Goal: Task Accomplishment & Management: Manage account settings

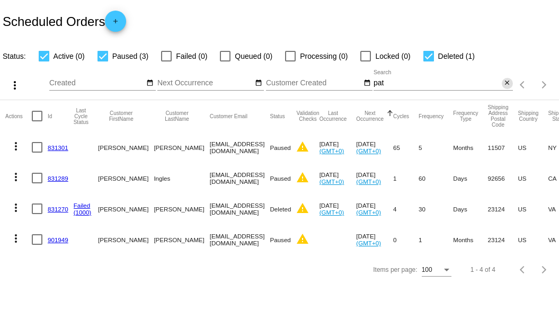
click at [509, 86] on mat-icon "close" at bounding box center [507, 83] width 7 height 8
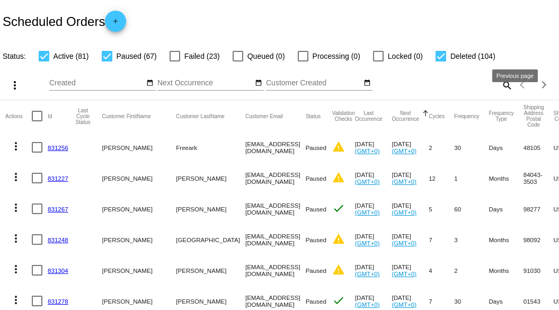
click at [502, 93] on mat-icon "search" at bounding box center [507, 85] width 13 height 16
click at [441, 91] on div "Search" at bounding box center [443, 80] width 139 height 21
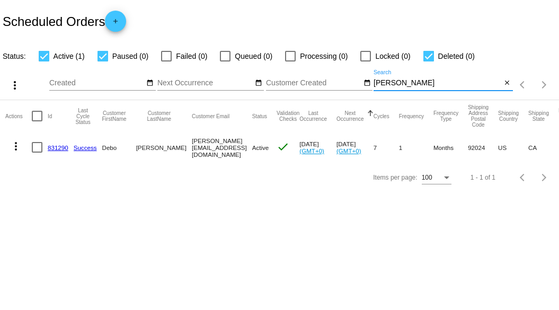
type input "[PERSON_NAME]"
click at [63, 145] on link "831290" at bounding box center [58, 147] width 21 height 7
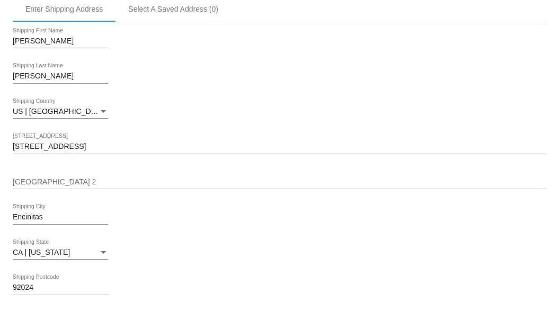
scroll to position [371, 0]
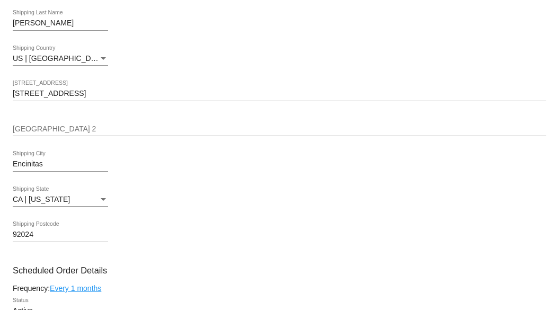
click at [155, 92] on input "[STREET_ADDRESS]" at bounding box center [280, 94] width 534 height 8
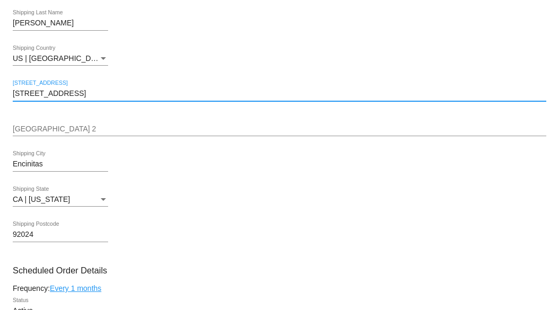
click at [155, 92] on input "[STREET_ADDRESS]" at bounding box center [280, 94] width 534 height 8
paste input "[GEOGRAPHIC_DATA]"
type input "[GEOGRAPHIC_DATA]"
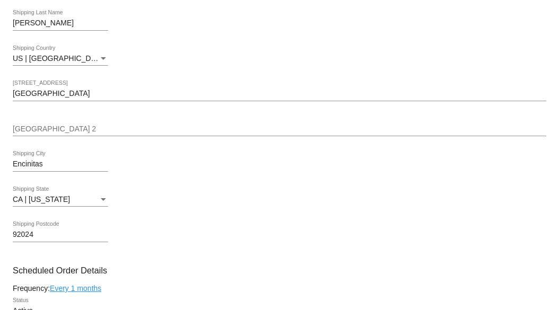
click at [100, 161] on input "Encinitas" at bounding box center [60, 164] width 95 height 8
click at [99, 160] on input "Encinitas" at bounding box center [60, 164] width 95 height 8
paste input "Del Mar,"
type input "Del Mar"
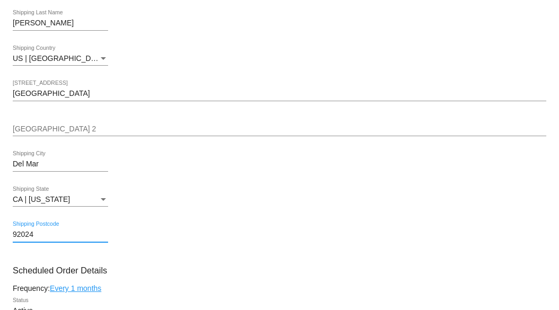
click at [57, 234] on input "92024" at bounding box center [60, 235] width 95 height 8
paste input "1"
type input "92014"
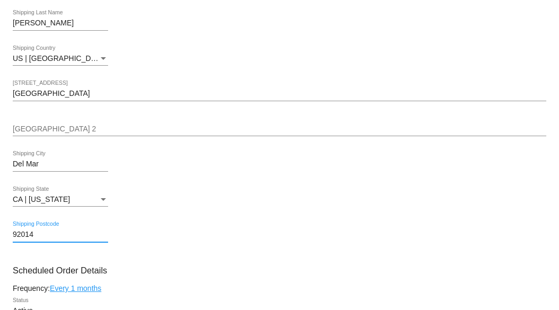
click at [224, 81] on div "[STREET_ADDRESS]" at bounding box center [280, 91] width 534 height 21
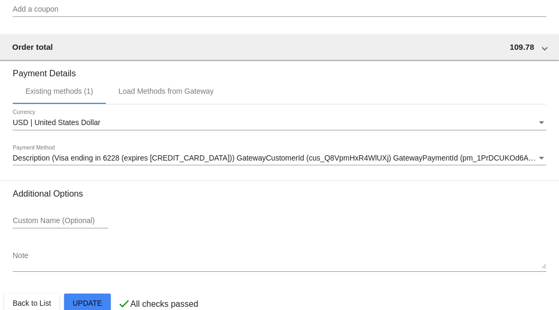
scroll to position [1028, 0]
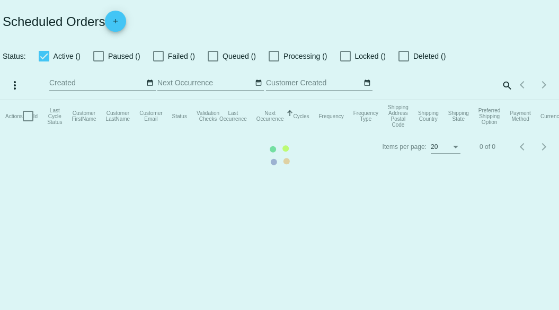
checkbox input "true"
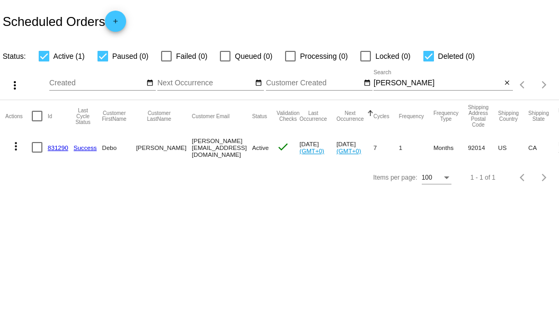
click at [16, 147] on mat-icon "more_vert" at bounding box center [16, 146] width 13 height 13
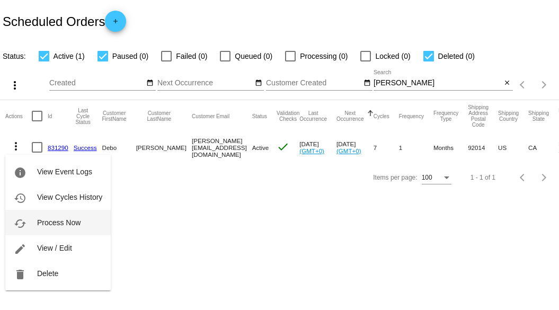
click at [80, 226] on span "Process Now" at bounding box center [58, 222] width 43 height 8
